Goal: Task Accomplishment & Management: Manage account settings

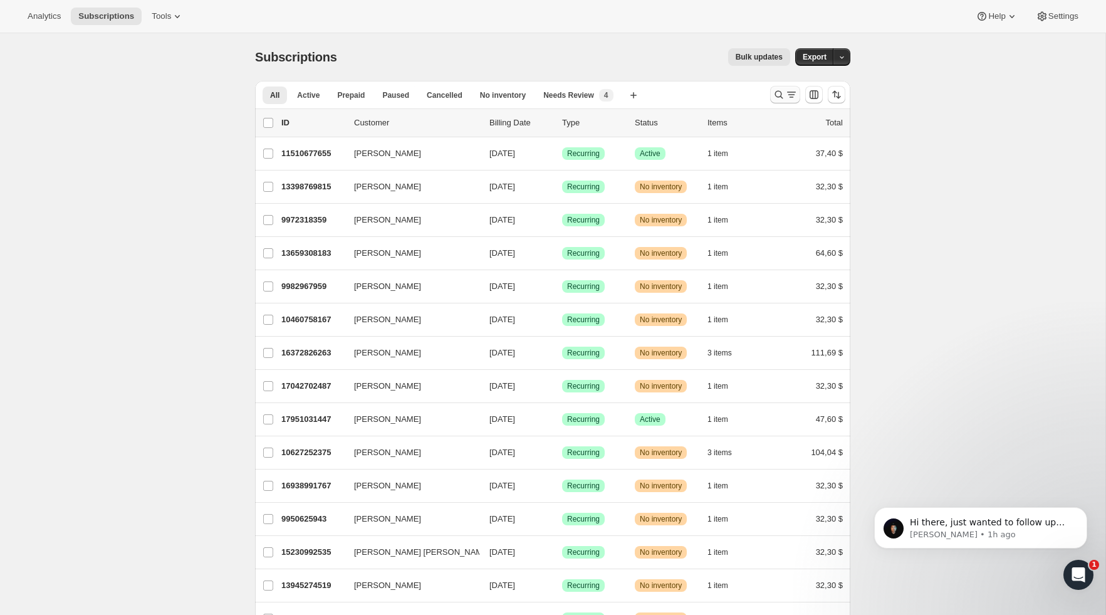
click at [781, 96] on icon "Buscar y filtrar resultados" at bounding box center [779, 95] width 8 height 8
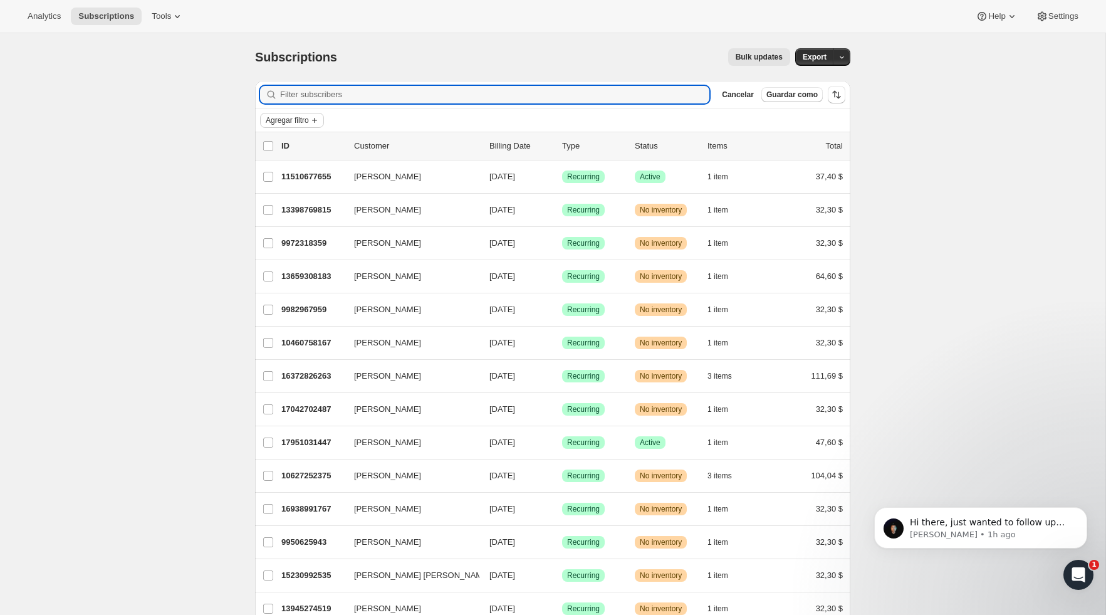
click at [303, 123] on span "Agregar filtro" at bounding box center [287, 120] width 43 height 10
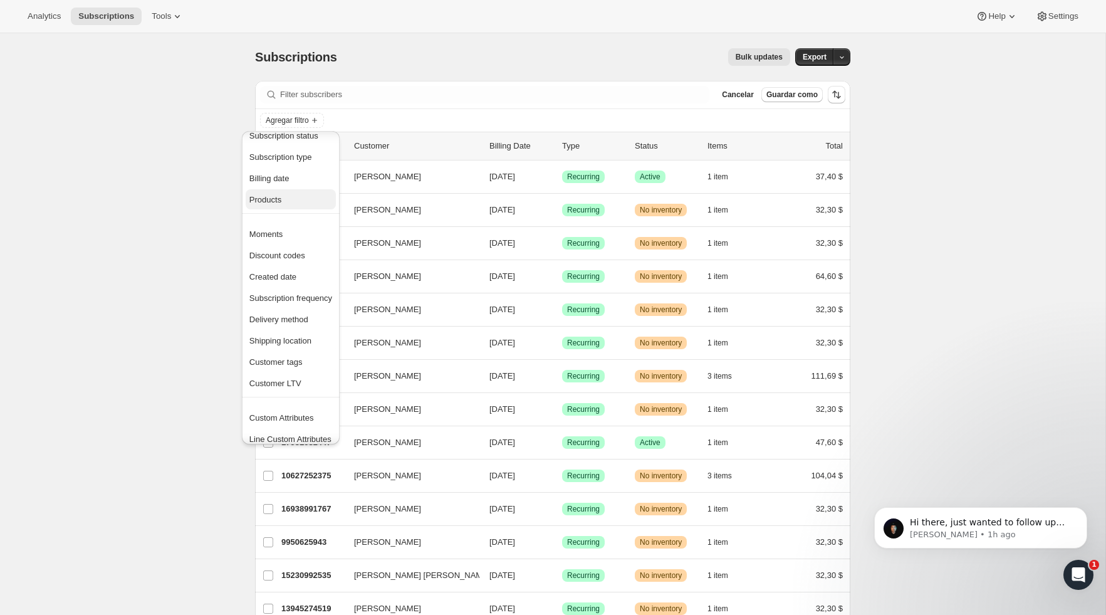
scroll to position [24, 0]
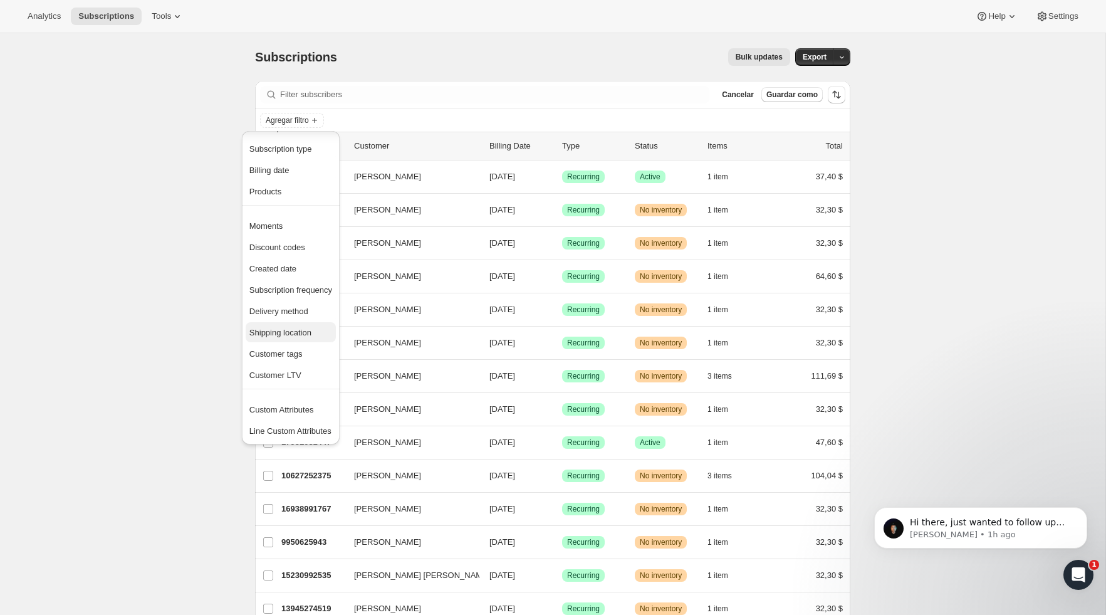
click at [293, 334] on span "Shipping location" at bounding box center [280, 332] width 62 height 9
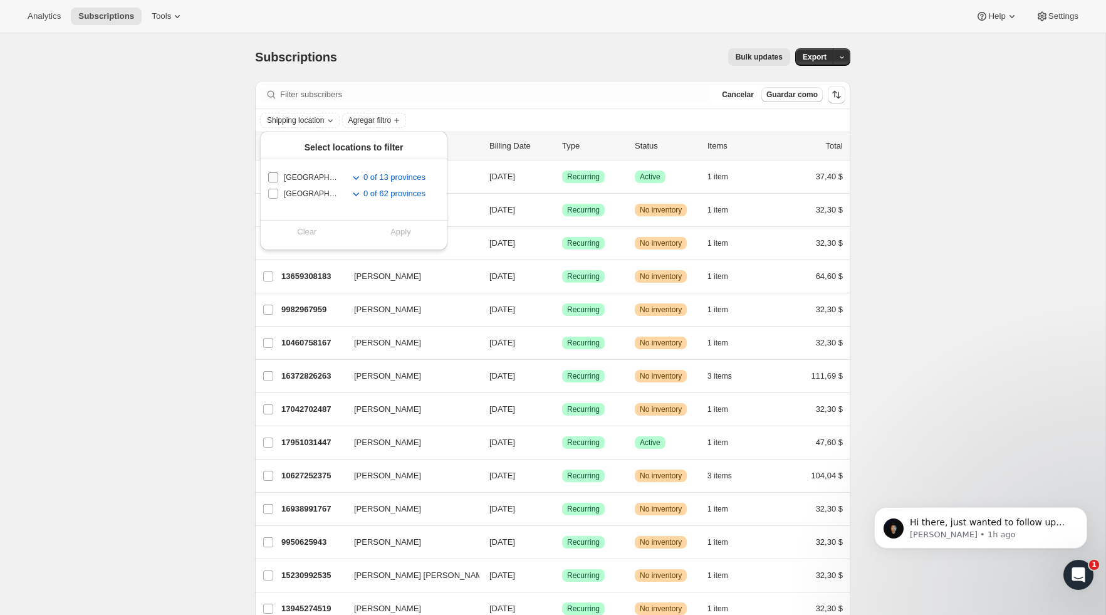
click at [275, 178] on input "[GEOGRAPHIC_DATA]" at bounding box center [273, 177] width 10 height 10
checkbox input "true"
click at [400, 236] on span "Apply" at bounding box center [401, 232] width 21 height 13
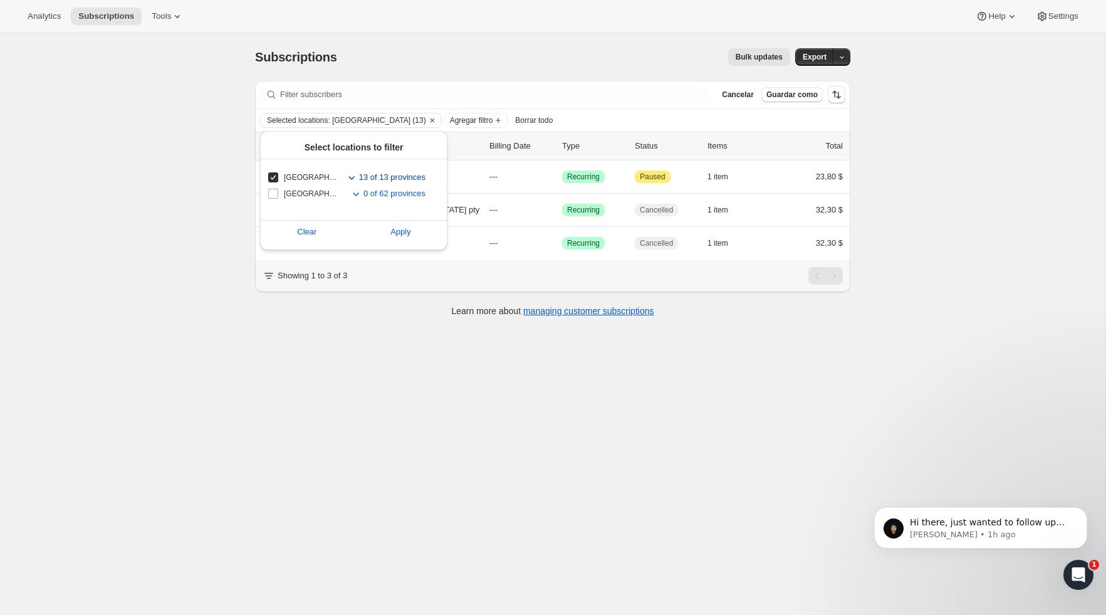
click at [351, 180] on icon "Toggle subregions for Panama" at bounding box center [351, 177] width 13 height 13
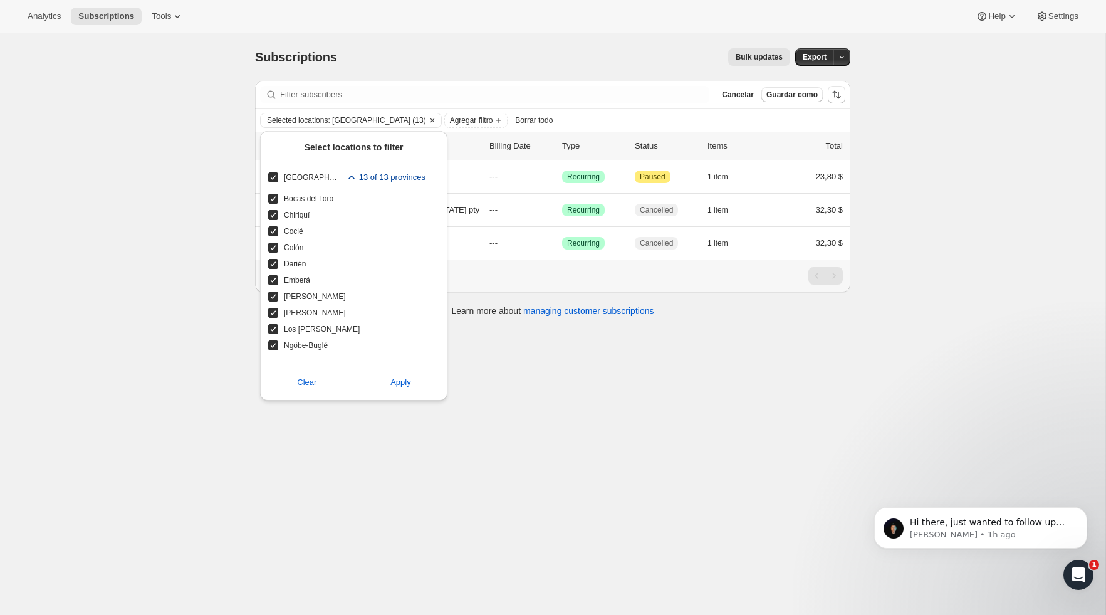
click at [351, 180] on icon "Toggle subregions for Panama" at bounding box center [351, 177] width 13 height 13
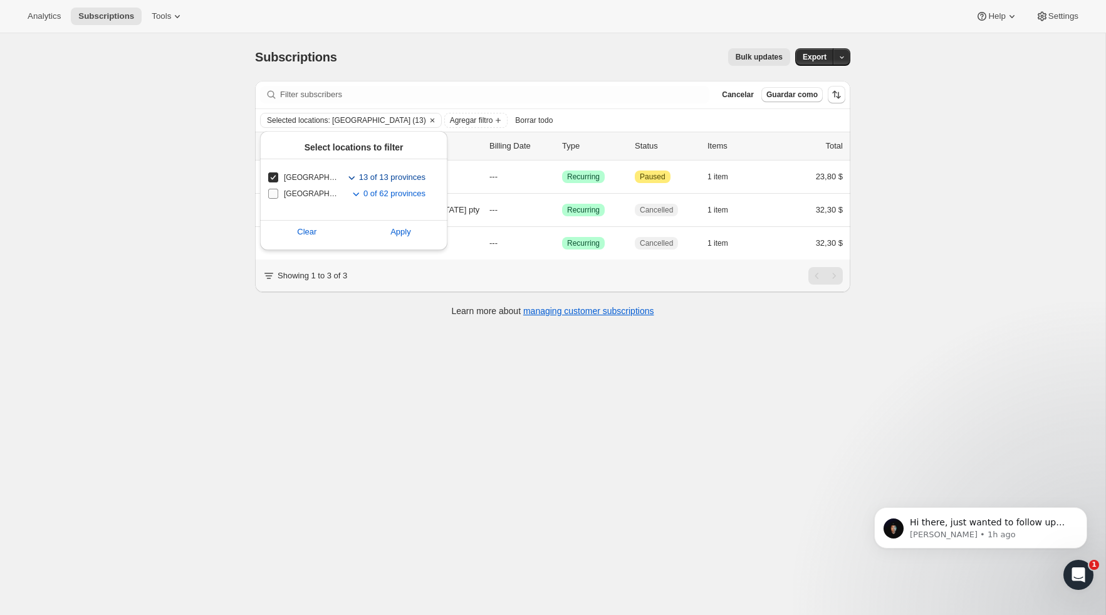
click at [270, 194] on input "[GEOGRAPHIC_DATA]" at bounding box center [273, 194] width 10 height 10
checkbox input "true"
click at [273, 176] on input "[GEOGRAPHIC_DATA]" at bounding box center [273, 177] width 10 height 10
checkbox input "false"
click at [412, 235] on button "Apply" at bounding box center [401, 232] width 109 height 20
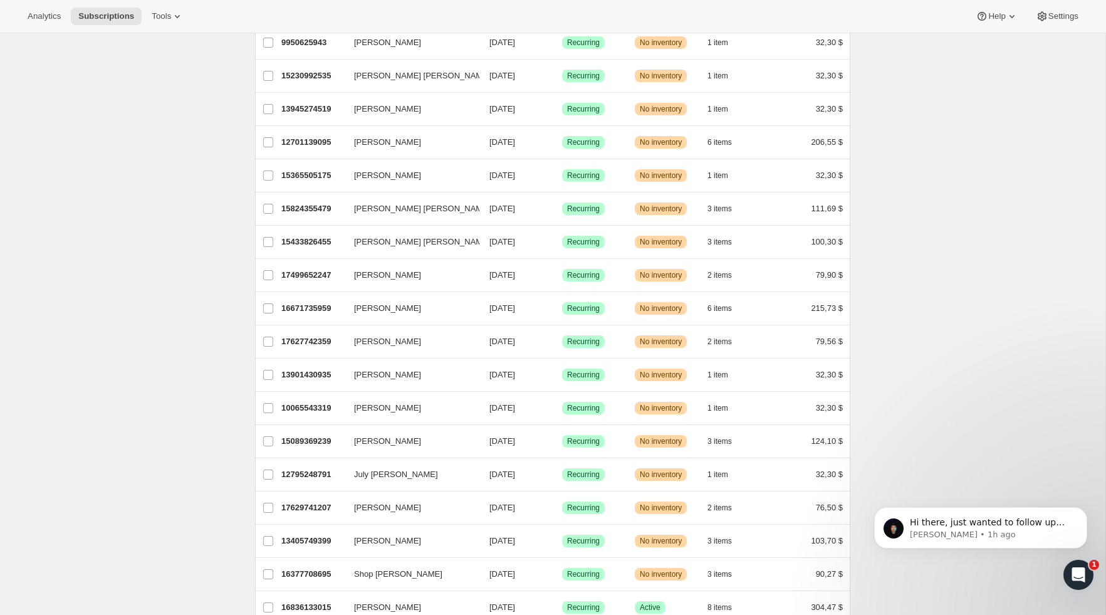
scroll to position [0, 0]
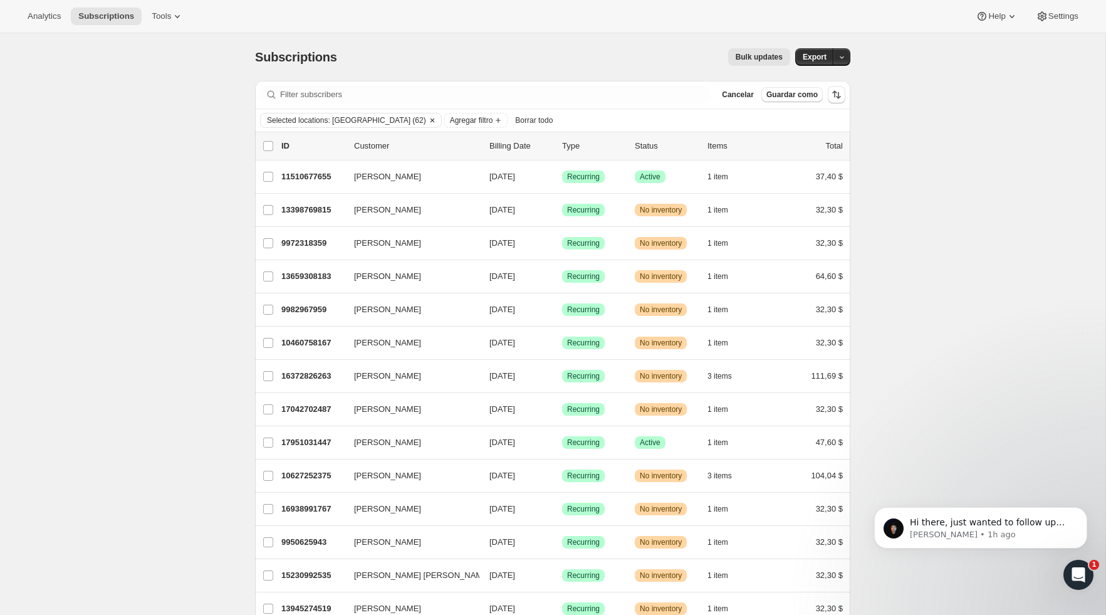
click at [384, 118] on span "Selected locations: [GEOGRAPHIC_DATA] (62)" at bounding box center [346, 120] width 159 height 10
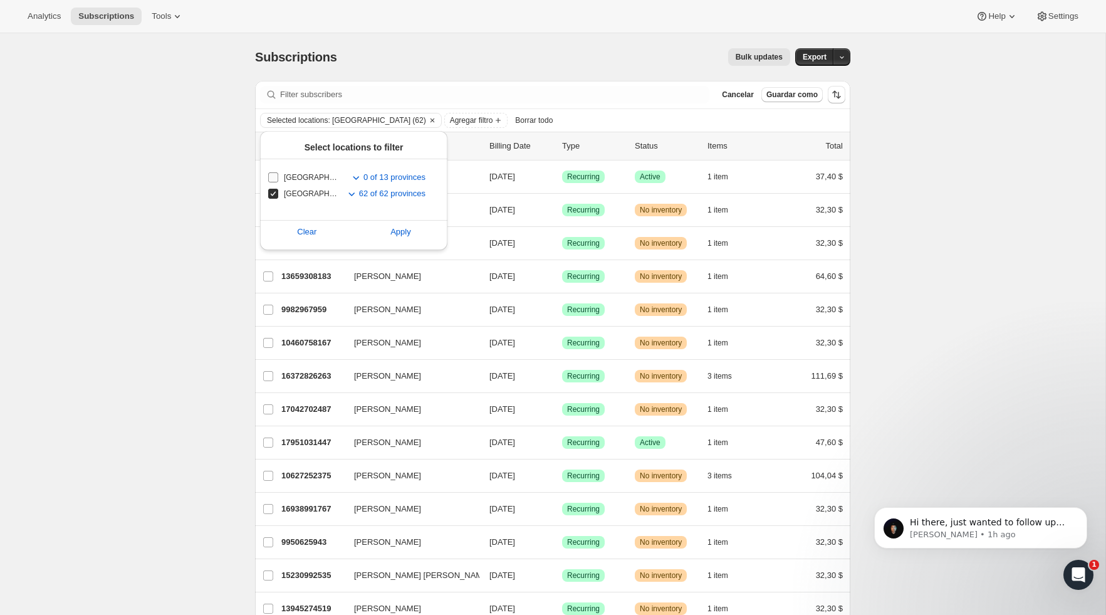
click at [274, 178] on input "[GEOGRAPHIC_DATA]" at bounding box center [273, 177] width 10 height 10
checkbox input "true"
click at [273, 189] on input "[GEOGRAPHIC_DATA]" at bounding box center [273, 194] width 10 height 10
checkbox input "false"
click at [406, 238] on button "Apply" at bounding box center [401, 232] width 109 height 20
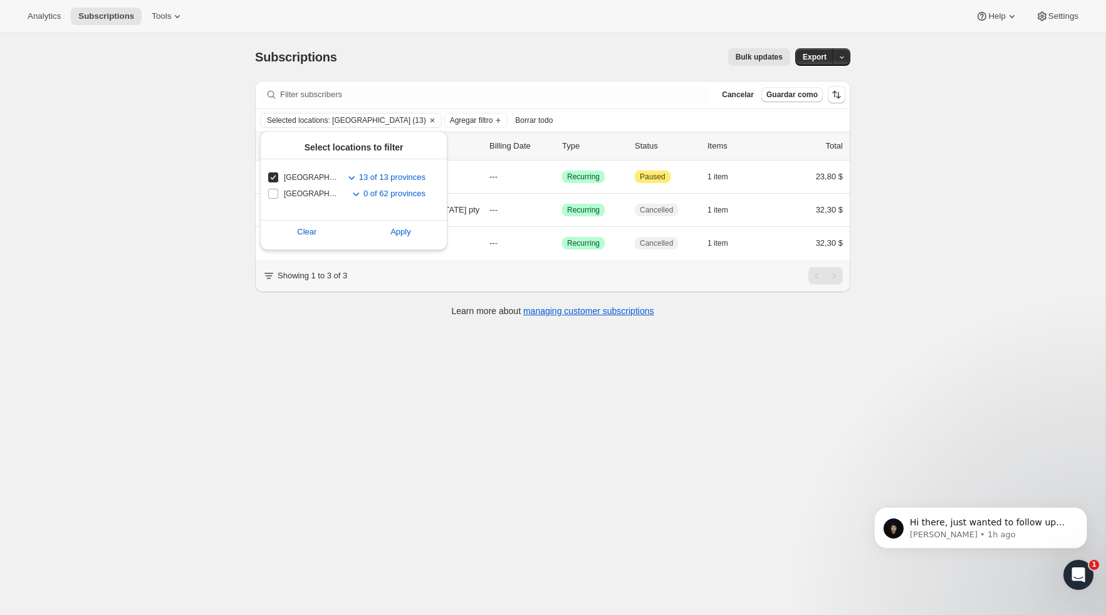
click at [990, 229] on div "Subscriptions. Esta página está lista Subscriptions Bulk updates Más acciones B…" at bounding box center [553, 340] width 1106 height 615
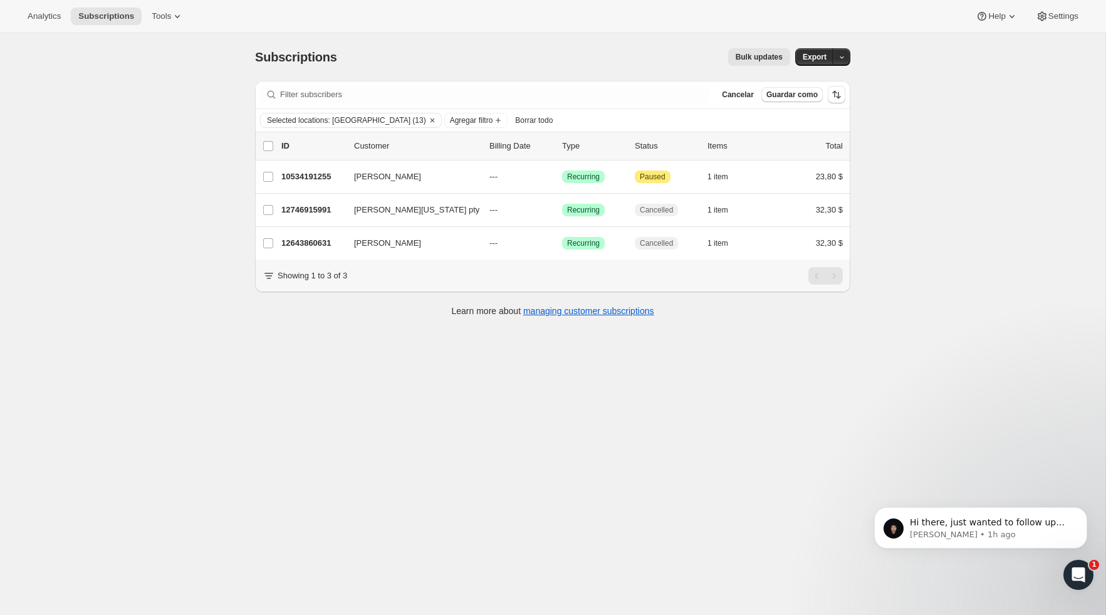
click at [899, 367] on div "Subscriptions. Esta página está lista Subscriptions Bulk updates Más acciones B…" at bounding box center [553, 340] width 1106 height 615
click at [944, 261] on div "Subscriptions. Esta página está lista Subscriptions Bulk updates Más acciones B…" at bounding box center [553, 340] width 1106 height 615
